Goal: Find specific page/section: Find specific page/section

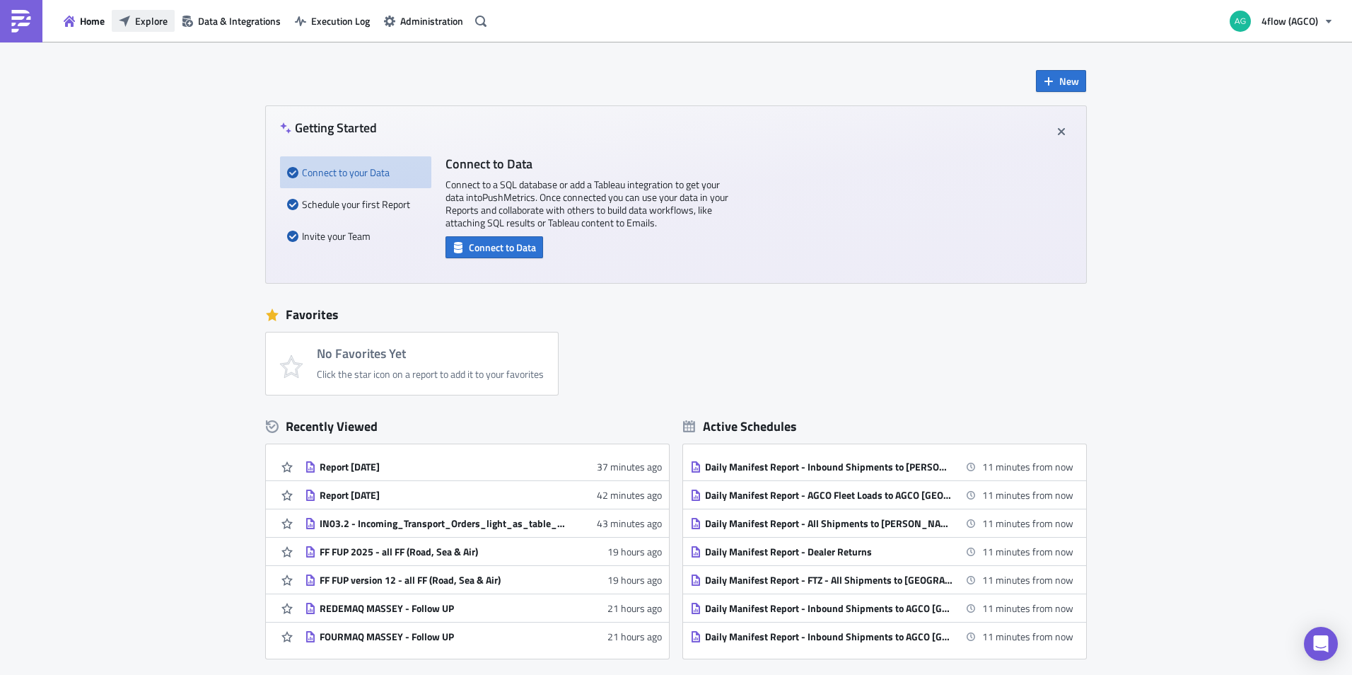
click at [151, 23] on span "Explore" at bounding box center [151, 20] width 33 height 15
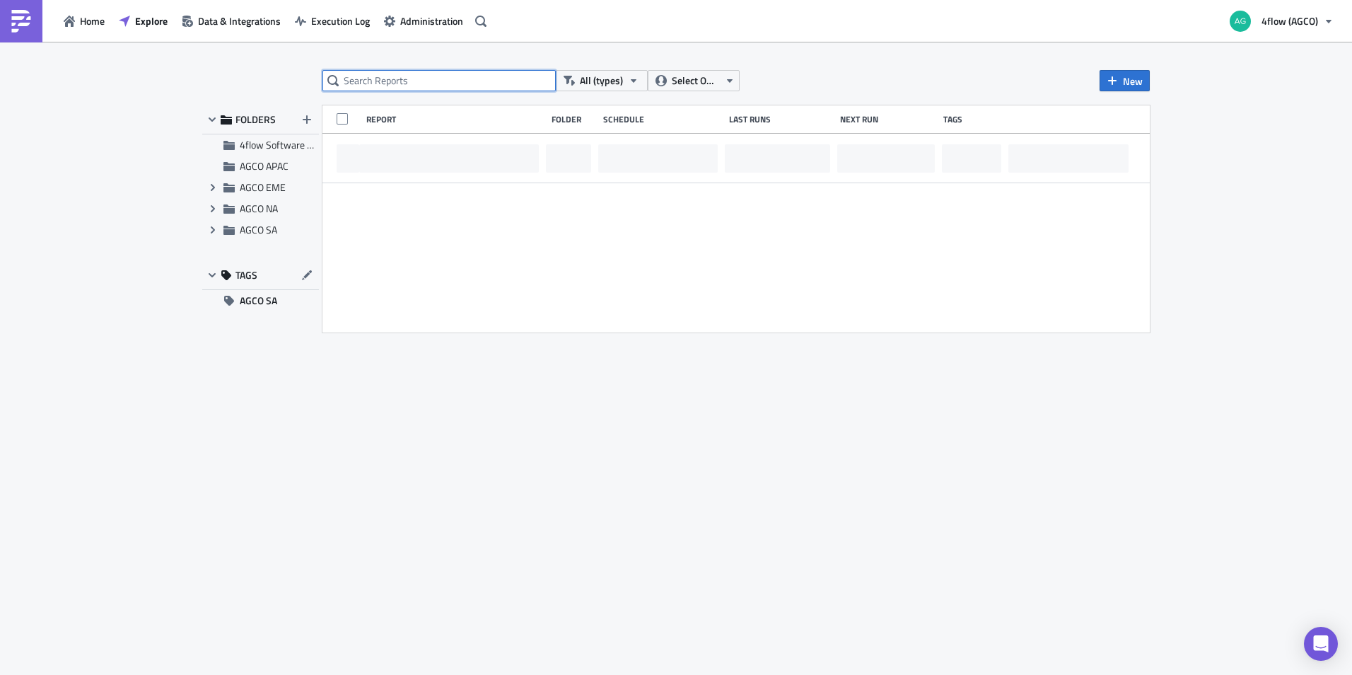
click at [373, 85] on input "text" at bounding box center [438, 80] width 233 height 21
paste input "Loads aguardando ação/atribuição"
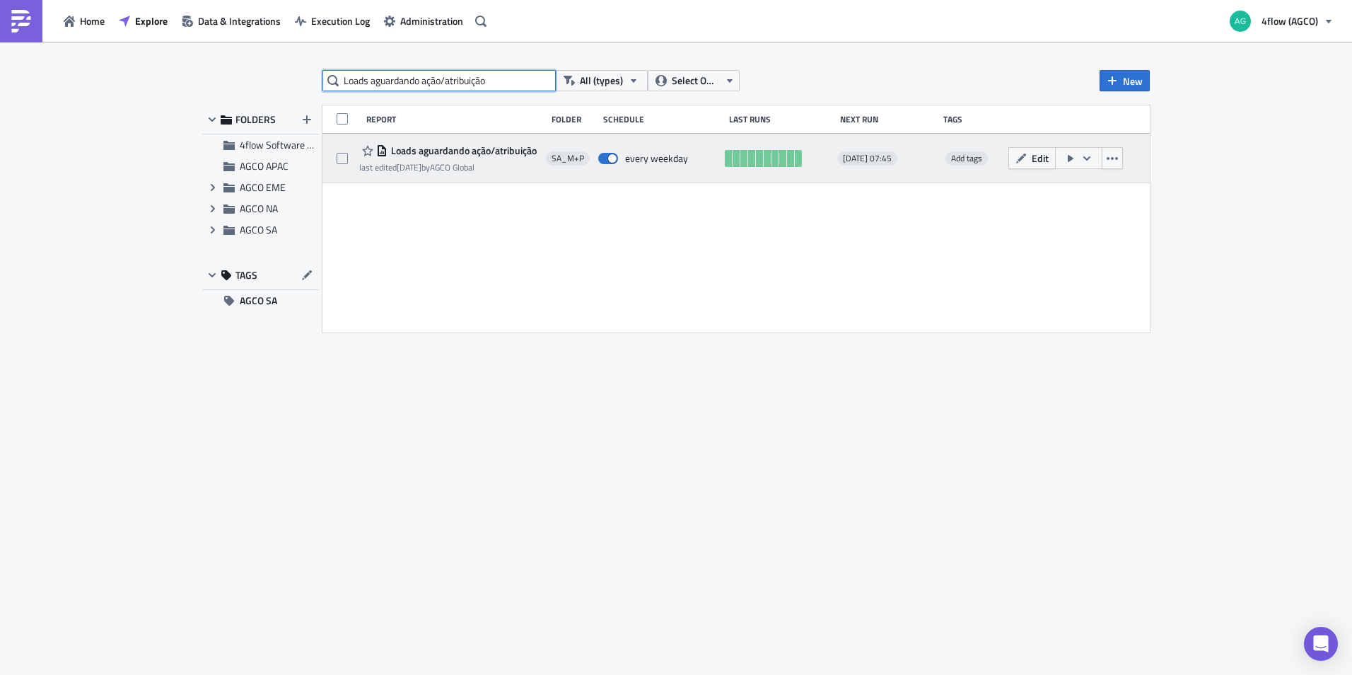
type input "Loads aguardando ação/atribuição"
click at [468, 153] on span "Loads aguardando ação/atribuição" at bounding box center [462, 150] width 149 height 13
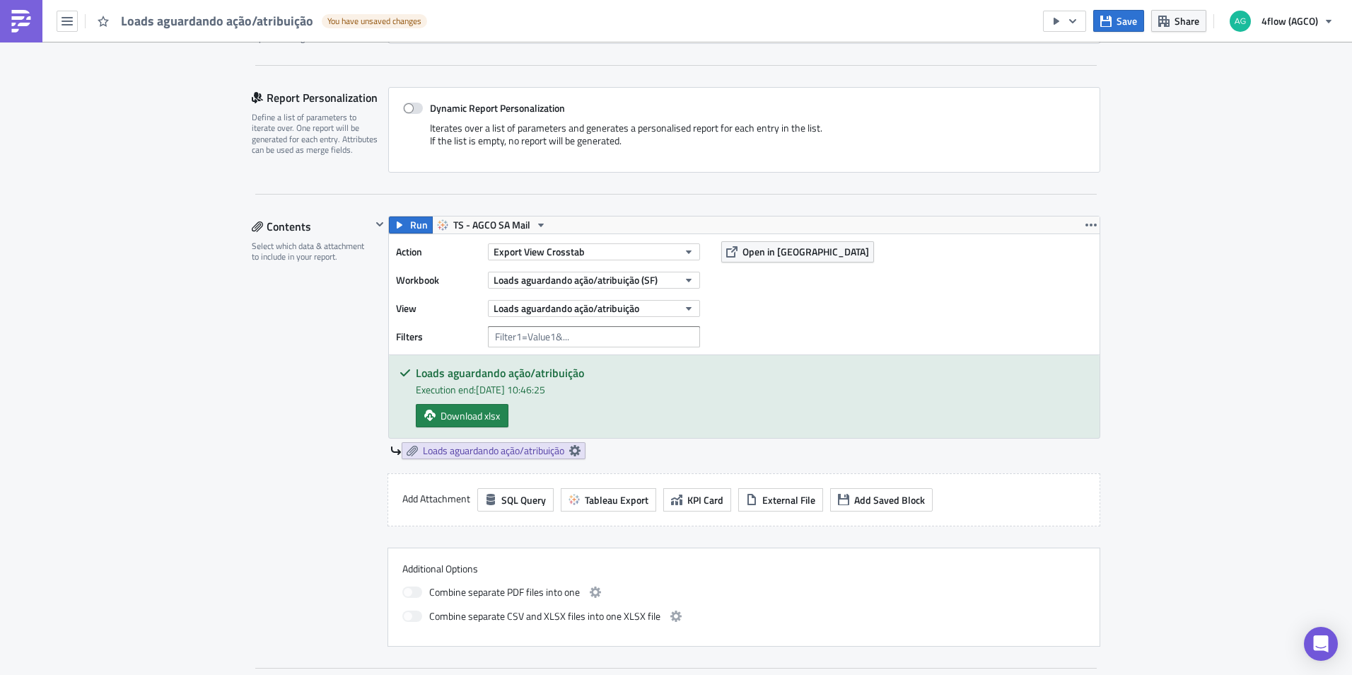
scroll to position [283, 0]
click at [776, 253] on span "Open in [GEOGRAPHIC_DATA]" at bounding box center [806, 252] width 127 height 15
